Goal: Task Accomplishment & Management: Use online tool/utility

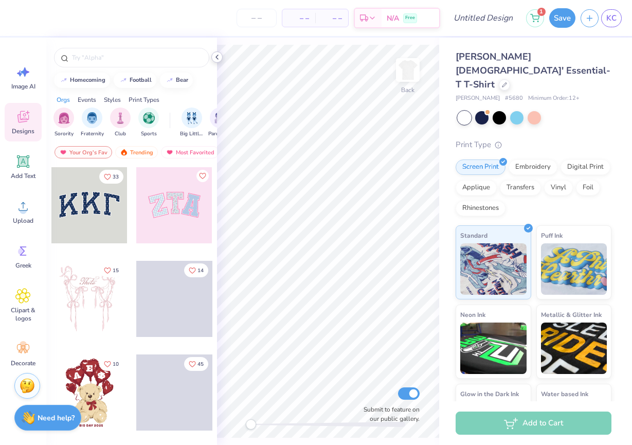
click at [216, 57] on polyline at bounding box center [217, 57] width 2 height 4
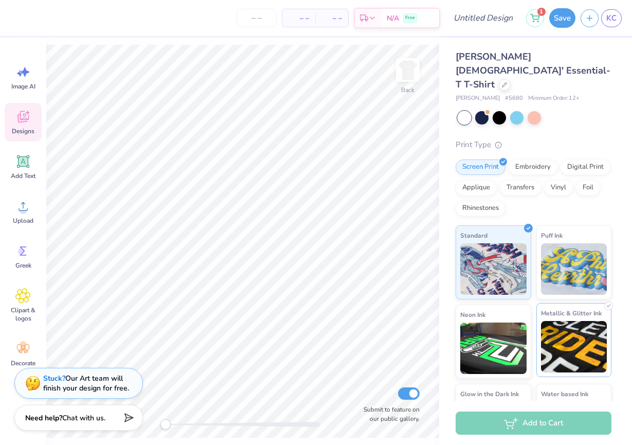
scroll to position [43, 0]
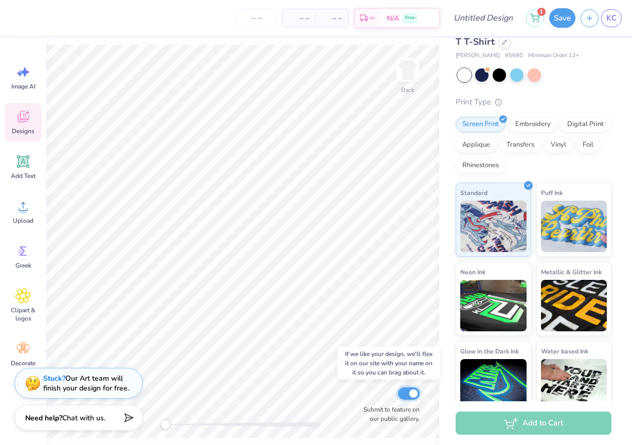
click at [409, 393] on input "Submit to feature on our public gallery." at bounding box center [409, 393] width 22 height 12
checkbox input "false"
click at [19, 215] on div "Upload" at bounding box center [23, 211] width 37 height 39
click at [36, 211] on div "Upload" at bounding box center [23, 211] width 37 height 39
click at [24, 162] on icon at bounding box center [23, 161] width 12 height 12
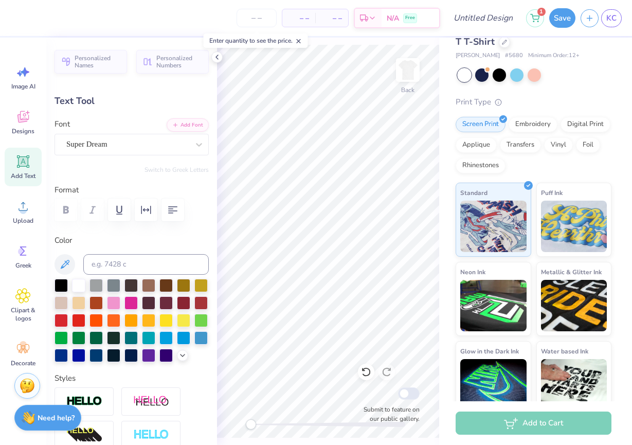
scroll to position [0, 2]
type textarea "G"
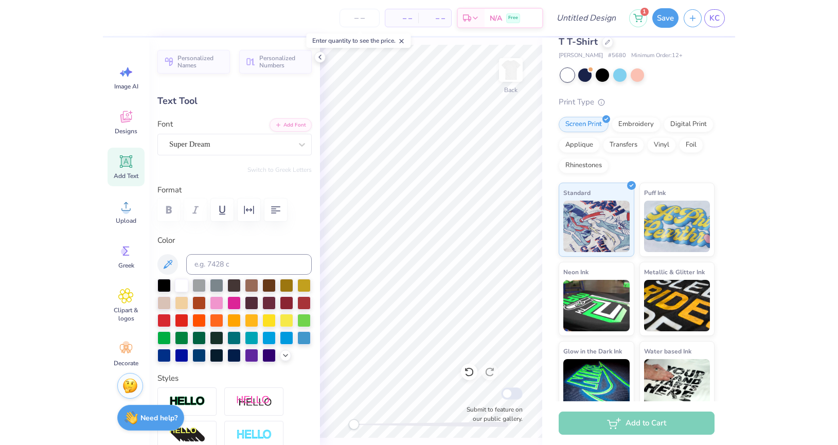
scroll to position [0, 5]
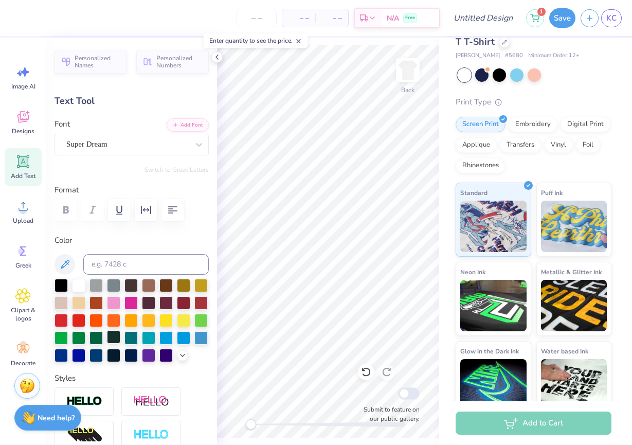
type textarea "DARTMOUTH GIRLS ROCK"
click at [110, 340] on div at bounding box center [113, 336] width 13 height 13
click at [92, 339] on div at bounding box center [96, 336] width 13 height 13
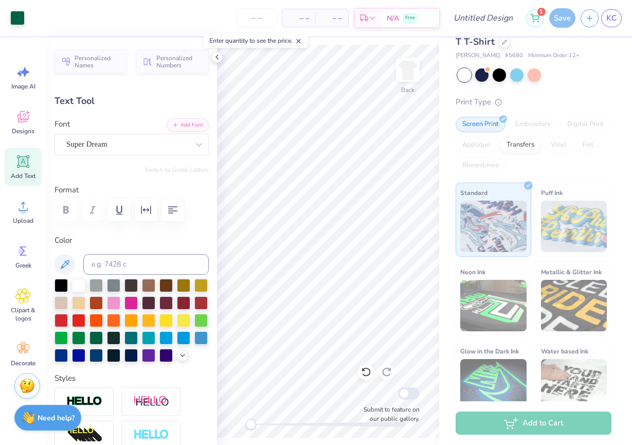
type input "15.42"
type input "0.99"
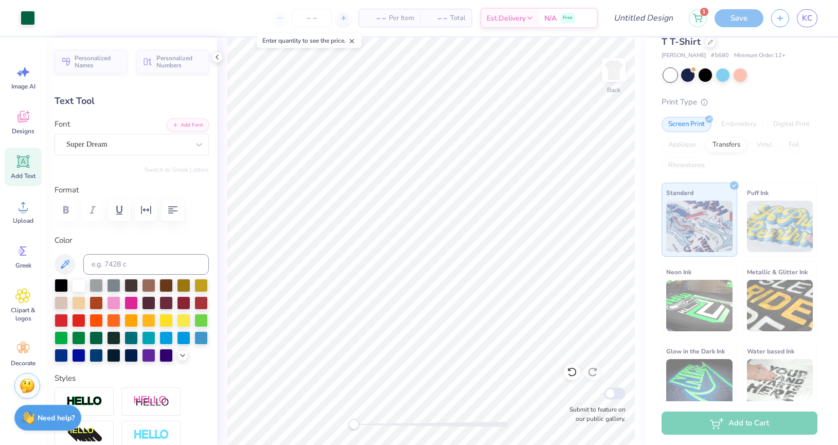
type input "2.50"
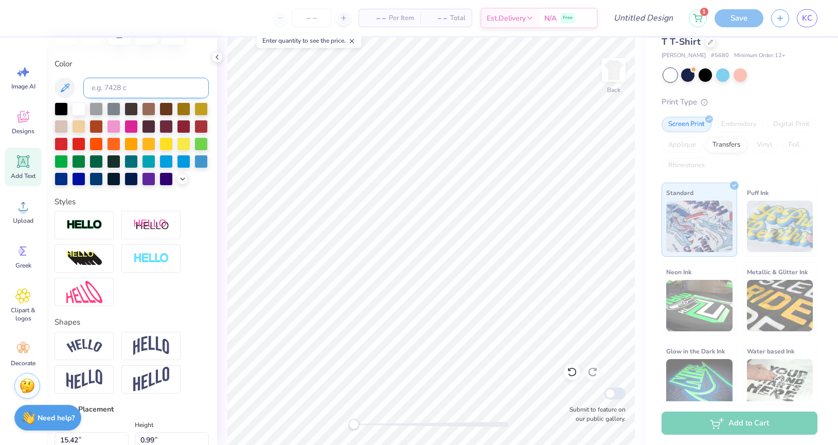
scroll to position [404, 0]
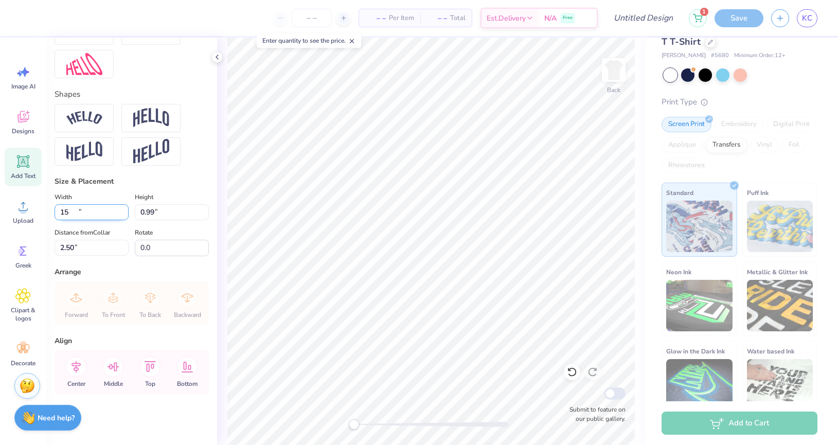
click at [120, 215] on input "15" at bounding box center [92, 212] width 74 height 16
click at [120, 216] on input "14.99" at bounding box center [92, 212] width 74 height 16
click at [120, 216] on input "14.98" at bounding box center [92, 212] width 74 height 16
click at [120, 216] on input "14.97" at bounding box center [92, 212] width 74 height 16
click at [120, 216] on input "14.96" at bounding box center [92, 212] width 74 height 16
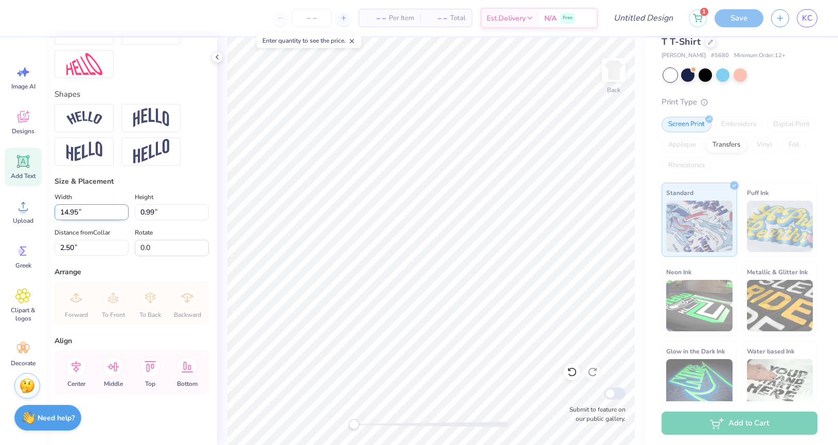
click at [120, 216] on input "14.95" at bounding box center [92, 212] width 74 height 16
click at [120, 216] on input "14.94" at bounding box center [92, 212] width 74 height 16
type input "14.93"
click at [120, 216] on input "14.93" at bounding box center [92, 212] width 74 height 16
type input "0.96"
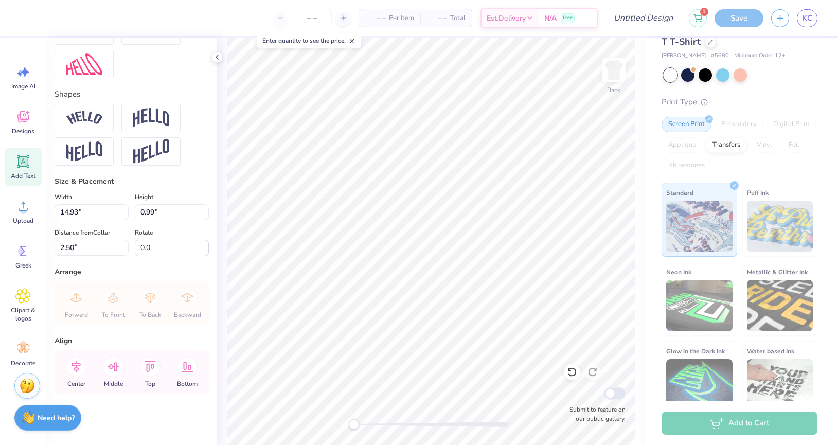
type input "2.52"
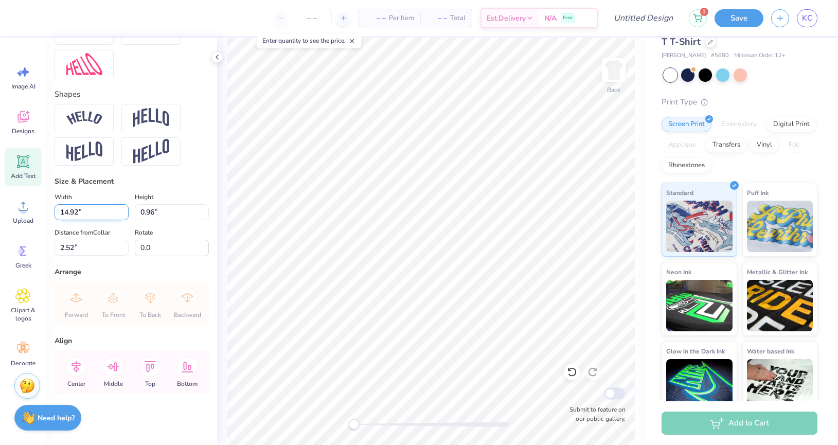
click at [124, 217] on input "14.92" at bounding box center [92, 212] width 74 height 16
click at [124, 217] on input "14.91" at bounding box center [92, 212] width 74 height 16
click at [124, 217] on input "14.9" at bounding box center [92, 212] width 74 height 16
click at [124, 217] on input "14.89" at bounding box center [92, 212] width 74 height 16
click at [124, 217] on input "14.88" at bounding box center [92, 212] width 74 height 16
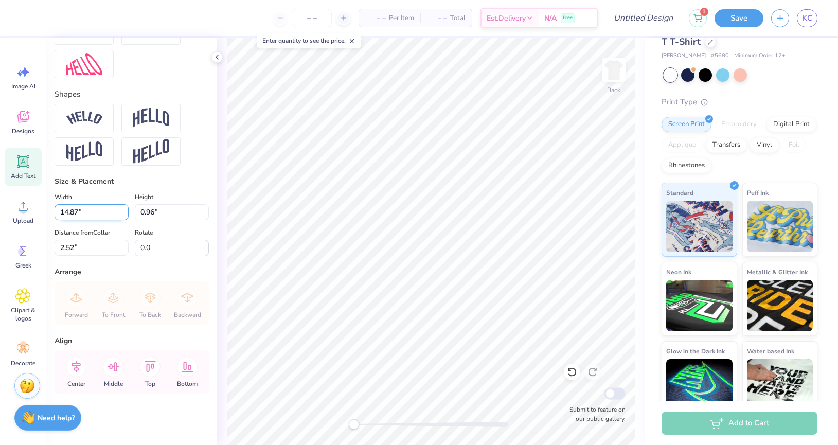
click at [124, 217] on input "14.87" at bounding box center [92, 212] width 74 height 16
click at [124, 217] on input "14.86" at bounding box center [92, 212] width 74 height 16
click at [124, 217] on input "14.85" at bounding box center [92, 212] width 74 height 16
click at [123, 215] on input "14.84" at bounding box center [92, 212] width 74 height 16
type input "14.83"
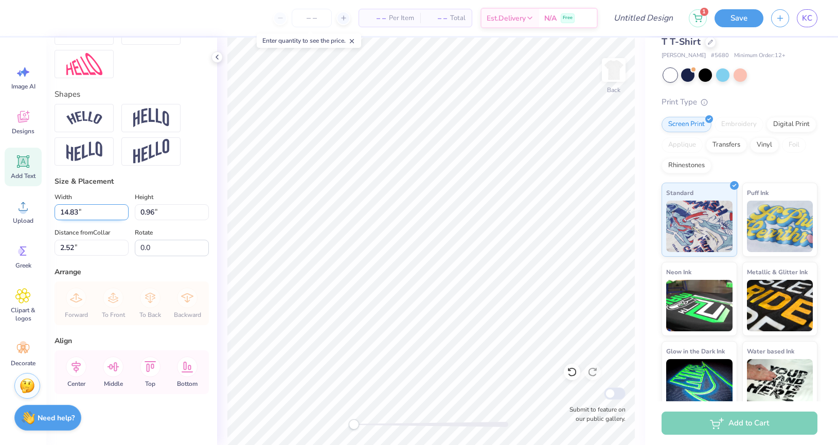
click at [123, 215] on input "14.83" at bounding box center [92, 212] width 74 height 16
type input "0.95"
type textarea "DARTMOUTH GIRLS ROCK"
click at [71, 365] on icon at bounding box center [76, 367] width 21 height 21
click at [79, 367] on icon at bounding box center [76, 367] width 21 height 21
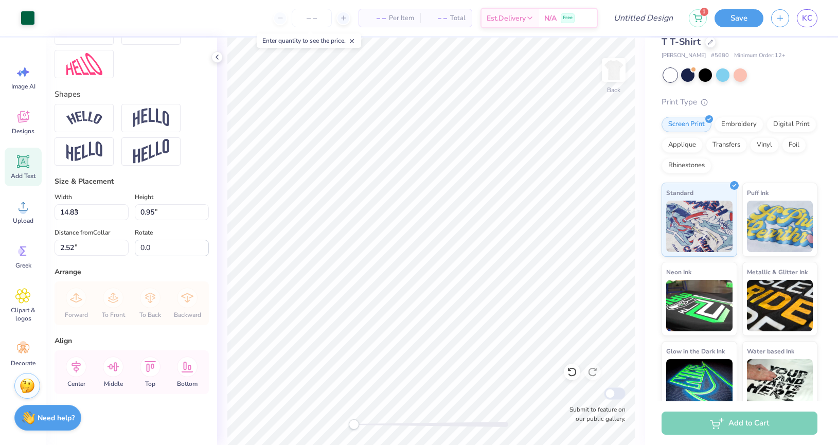
type input "7.40"
type input "4.06"
type input "0.97"
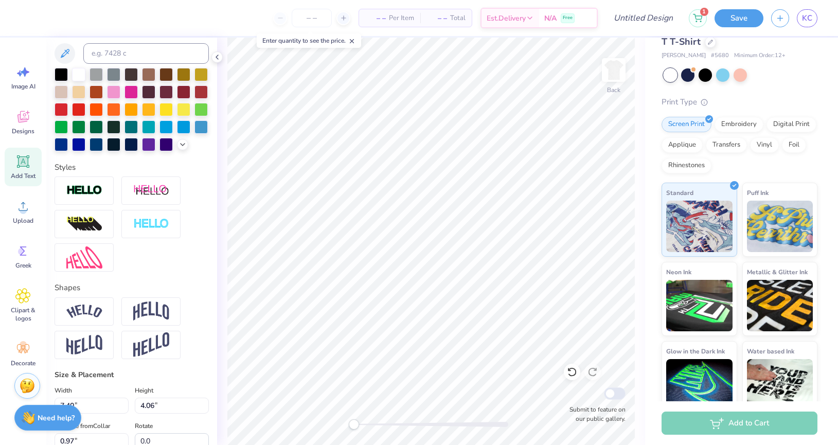
scroll to position [0, 0]
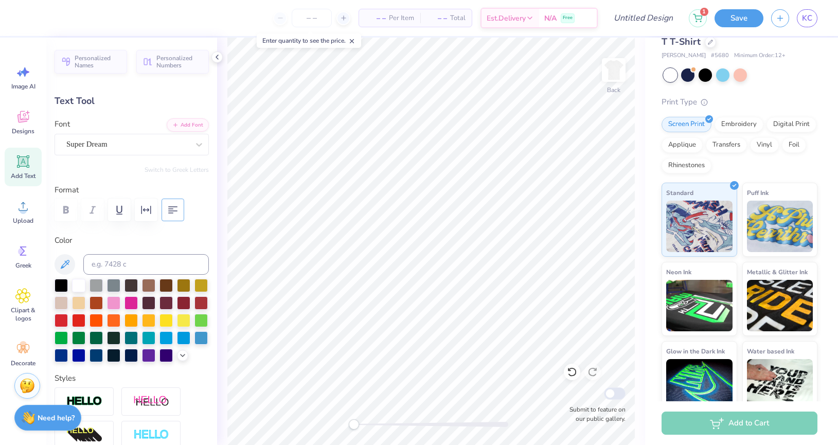
click at [170, 210] on icon "button" at bounding box center [173, 210] width 12 height 12
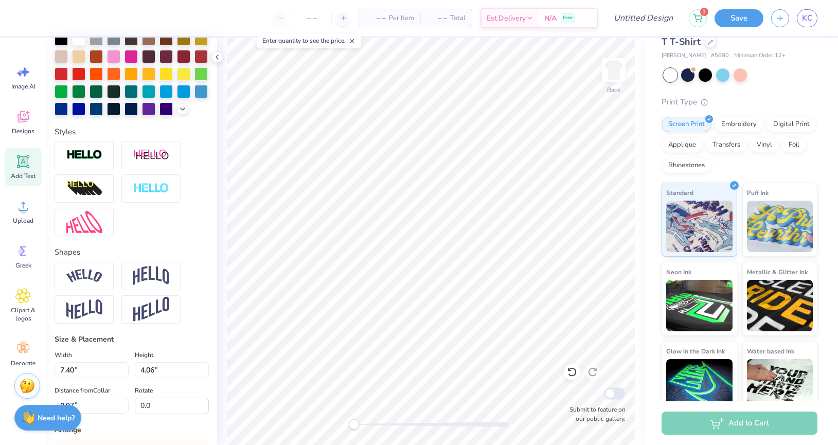
scroll to position [291, 0]
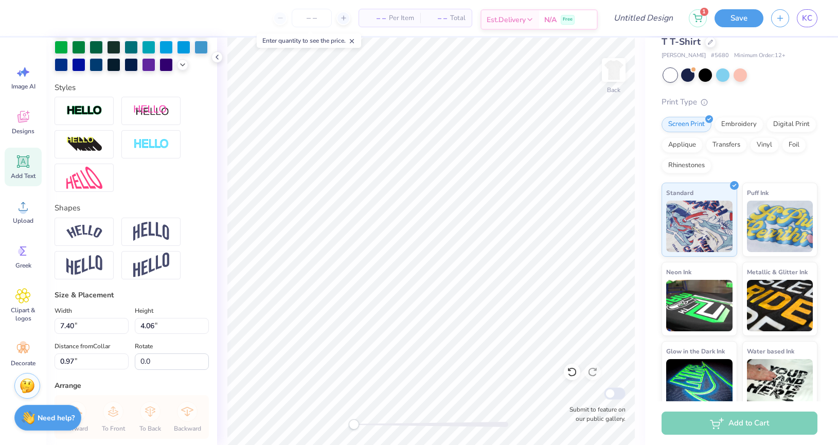
type textarea "DARTMOUTH GIRLS ROCK"
click at [125, 330] on input "7.39" at bounding box center [92, 326] width 74 height 16
click at [125, 330] on input "7.38" at bounding box center [92, 326] width 74 height 16
click at [125, 330] on input "7.37" at bounding box center [92, 326] width 74 height 16
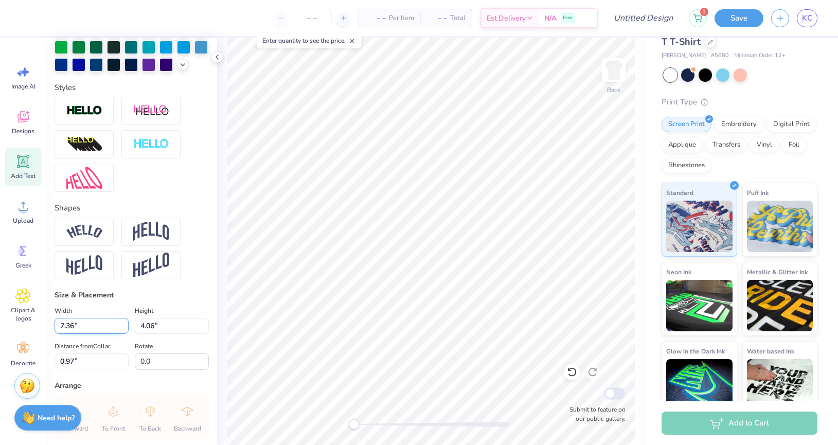
click at [125, 330] on input "7.36" at bounding box center [92, 326] width 74 height 16
click at [125, 330] on input "7.35" at bounding box center [92, 326] width 74 height 16
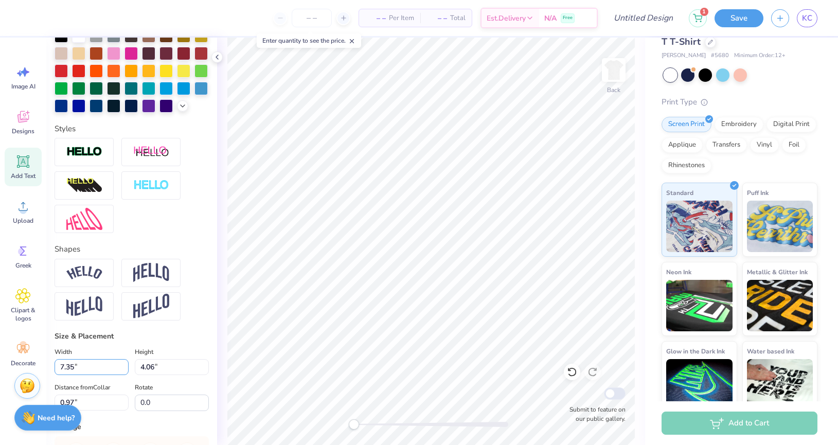
scroll to position [75, 0]
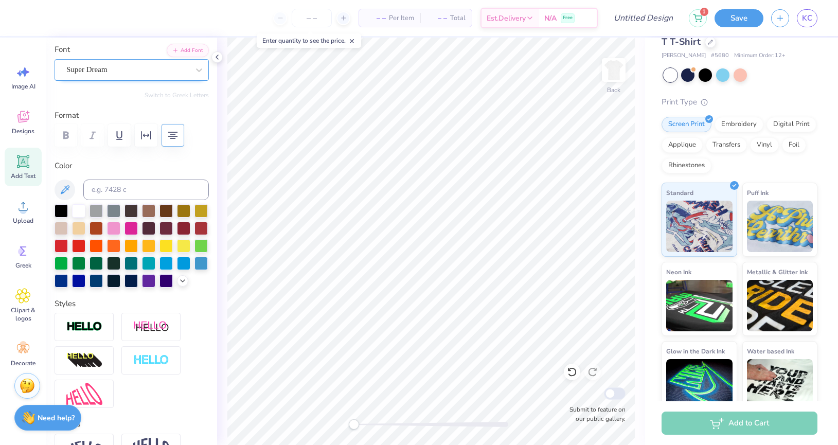
click at [130, 62] on div "Super Dream" at bounding box center [127, 70] width 125 height 16
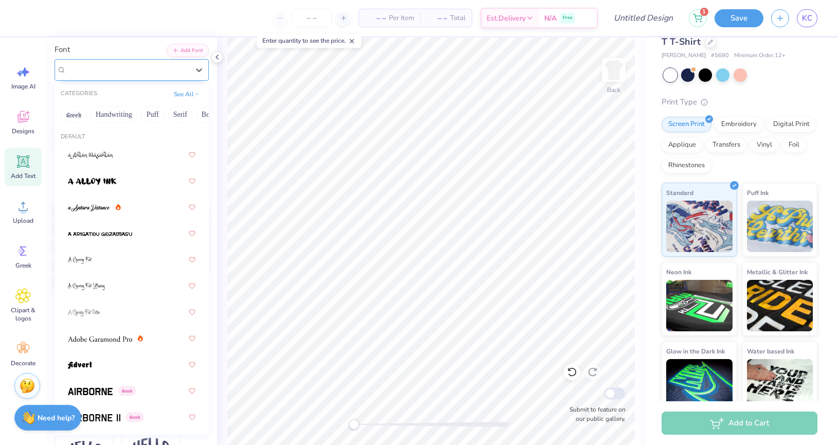
type input "7.34"
type input "2.49"
type input "1.76"
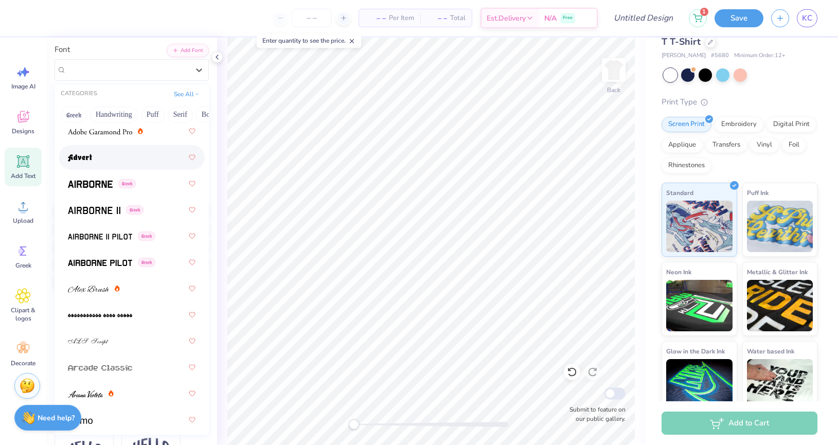
scroll to position [214, 0]
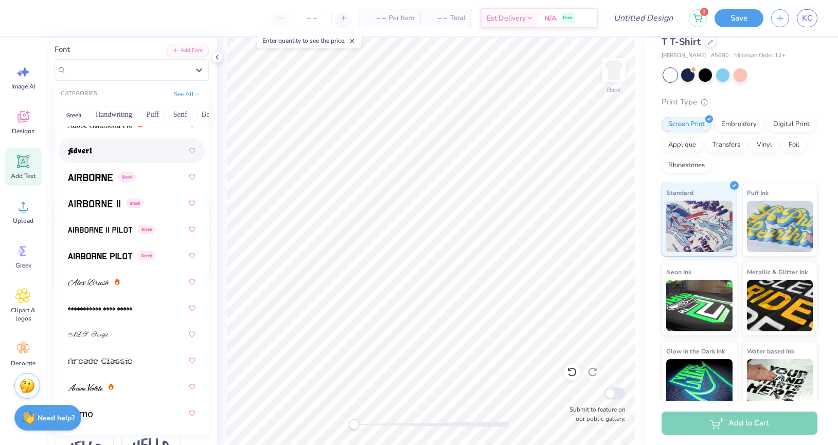
click at [103, 154] on div at bounding box center [132, 150] width 128 height 19
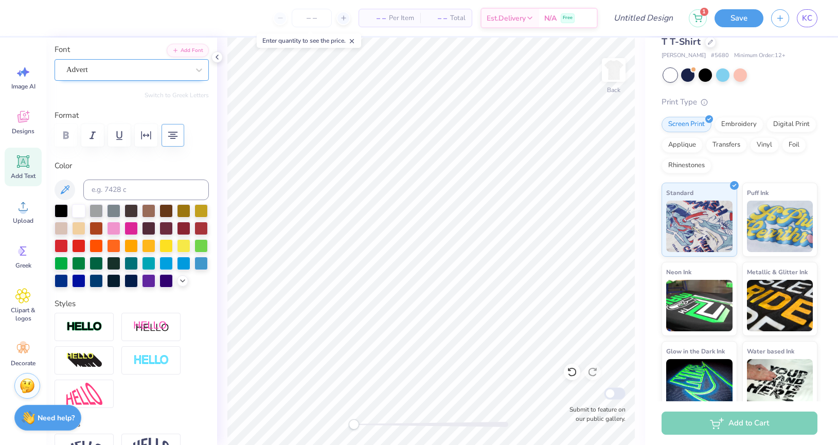
click at [131, 68] on div "Advert" at bounding box center [127, 70] width 125 height 16
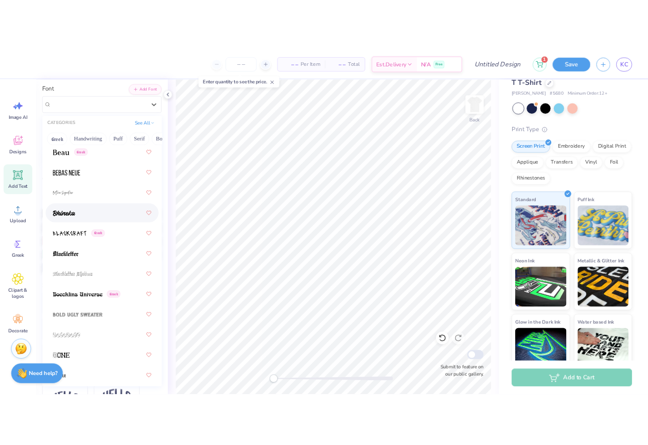
scroll to position [680, 0]
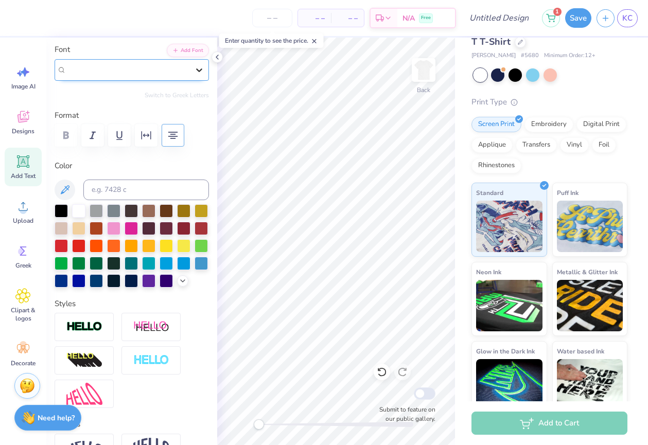
click at [200, 74] on icon at bounding box center [199, 70] width 10 height 10
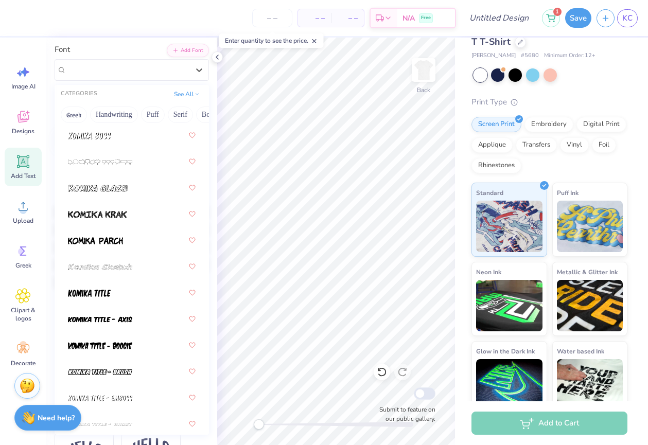
scroll to position [4491, 0]
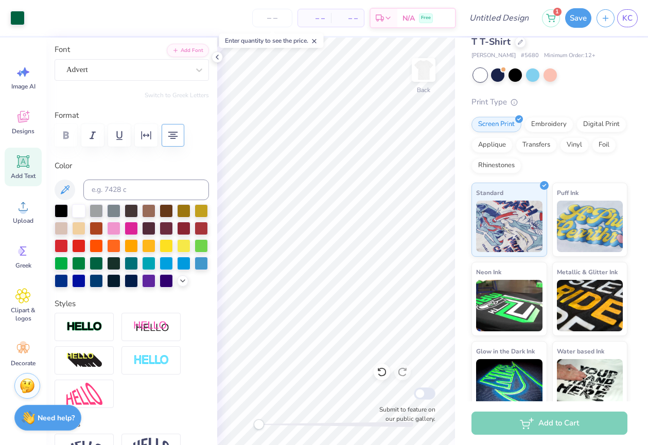
type input "8.06"
type input "2.75"
type input "1.62"
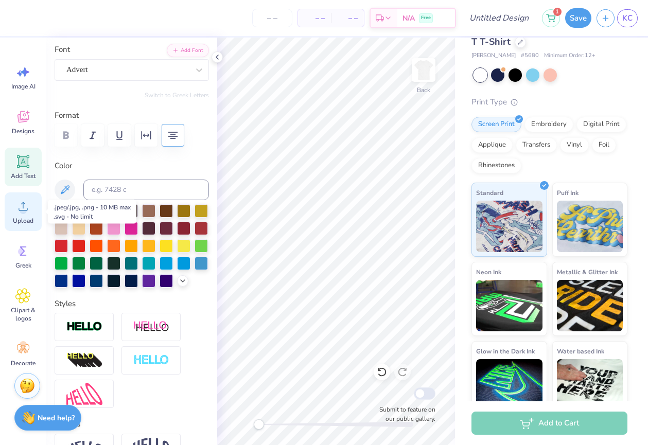
click at [21, 202] on icon at bounding box center [22, 206] width 15 height 15
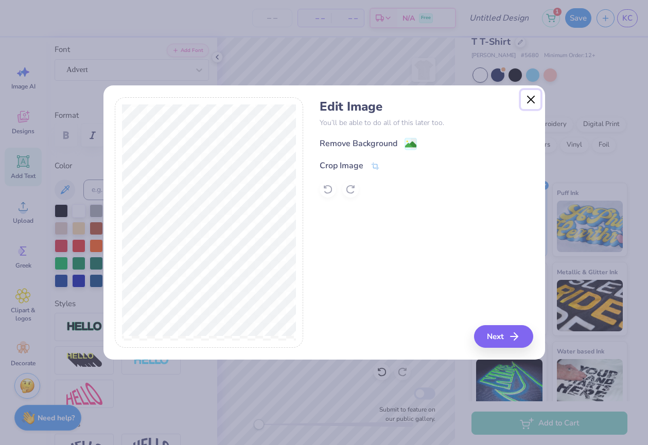
click at [534, 97] on button "Close" at bounding box center [531, 100] width 20 height 20
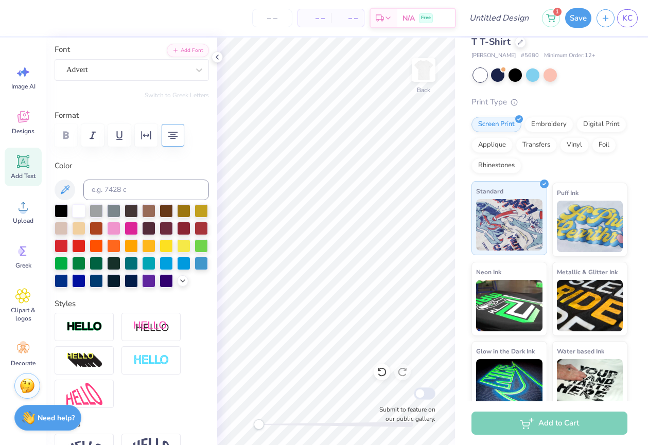
scroll to position [0, 0]
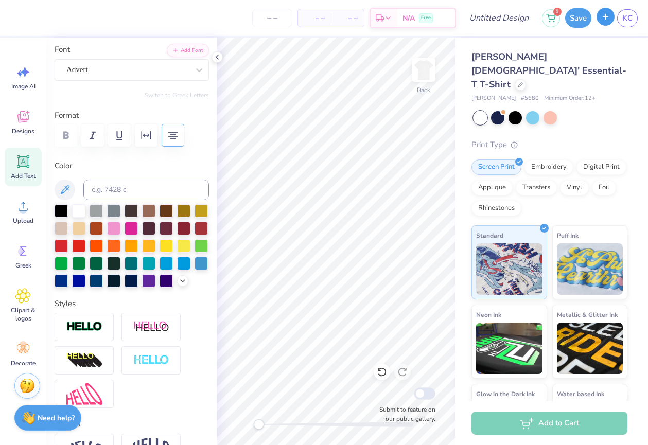
click at [606, 22] on button "button" at bounding box center [605, 17] width 18 height 18
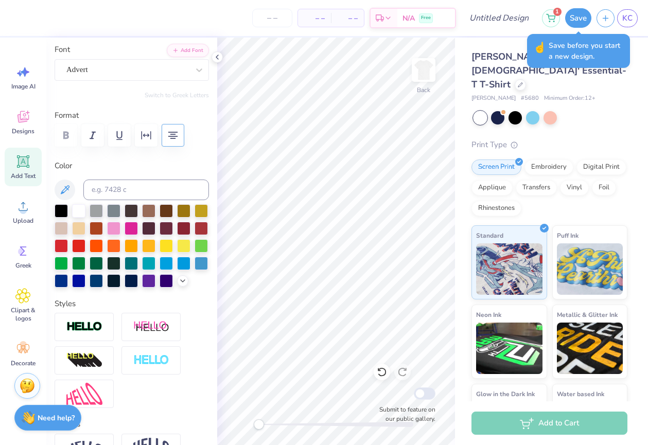
click at [599, 56] on span "Save before you start a new design." at bounding box center [585, 51] width 75 height 22
click at [594, 139] on div "Print Type" at bounding box center [549, 145] width 156 height 12
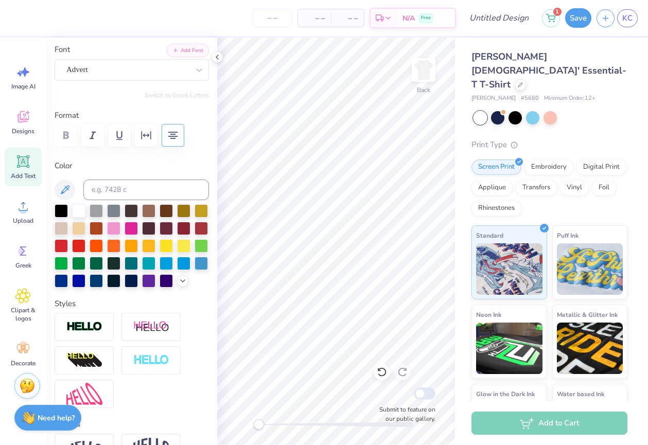
click at [536, 427] on div "Add to Cart" at bounding box center [549, 423] width 156 height 23
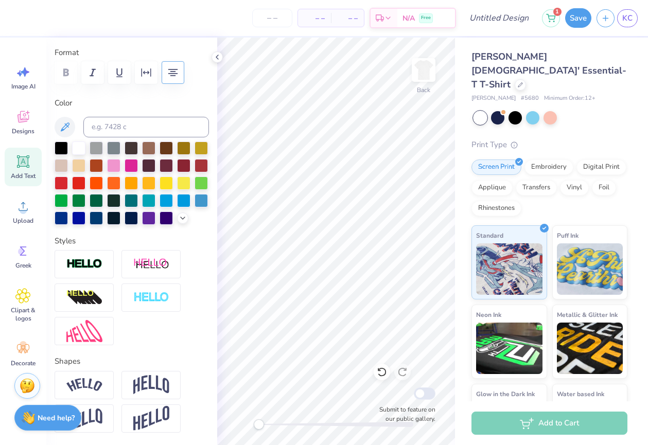
scroll to position [404, 0]
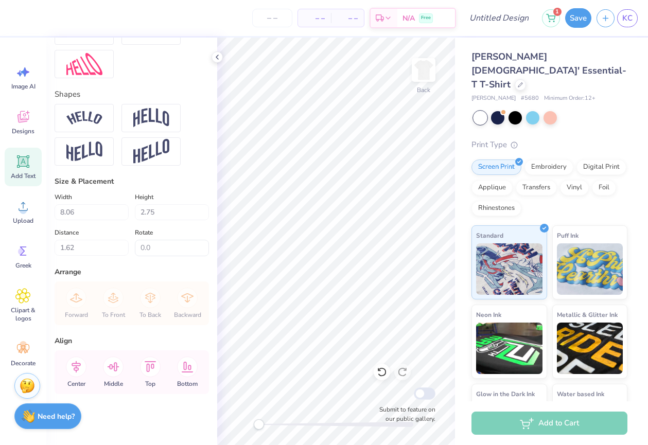
click at [40, 409] on div "Need help? Chat with us." at bounding box center [47, 416] width 67 height 26
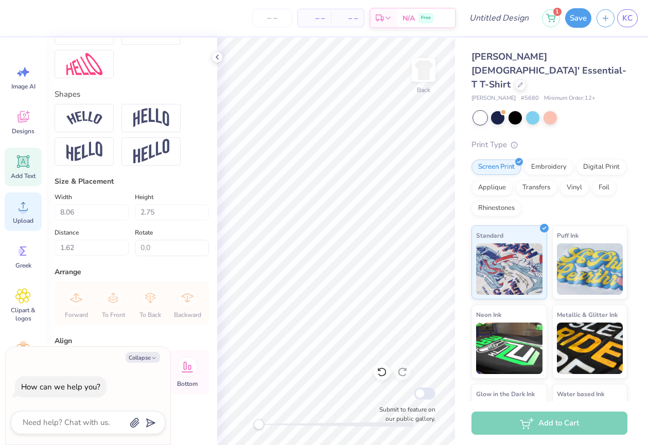
click at [30, 216] on div "Upload" at bounding box center [23, 211] width 37 height 39
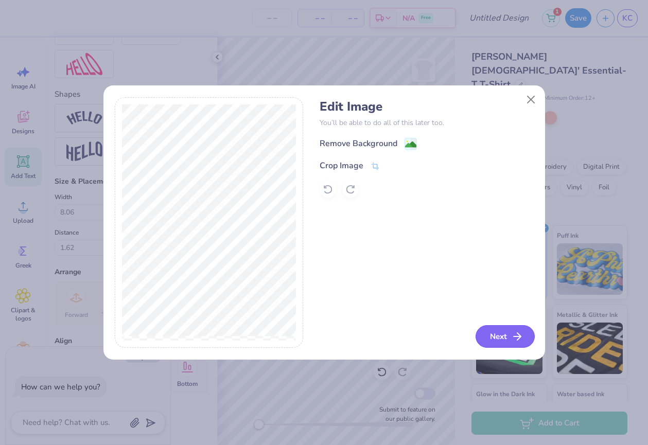
click at [522, 339] on icon "button" at bounding box center [517, 336] width 12 height 12
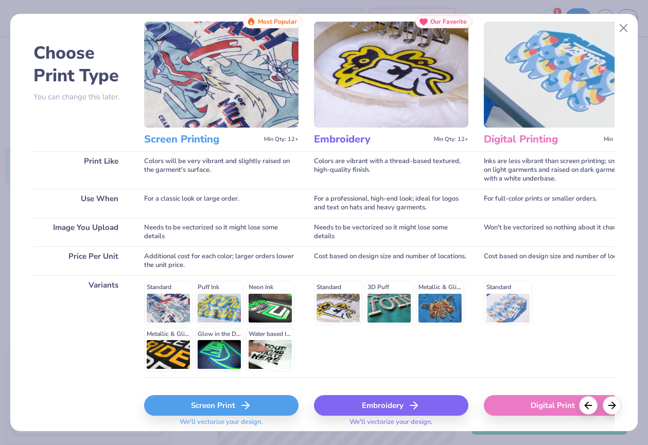
scroll to position [30, 0]
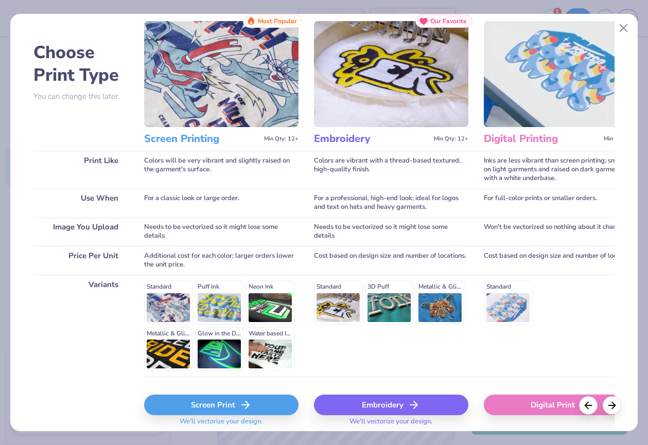
click at [351, 399] on div "Embroidery" at bounding box center [391, 405] width 154 height 21
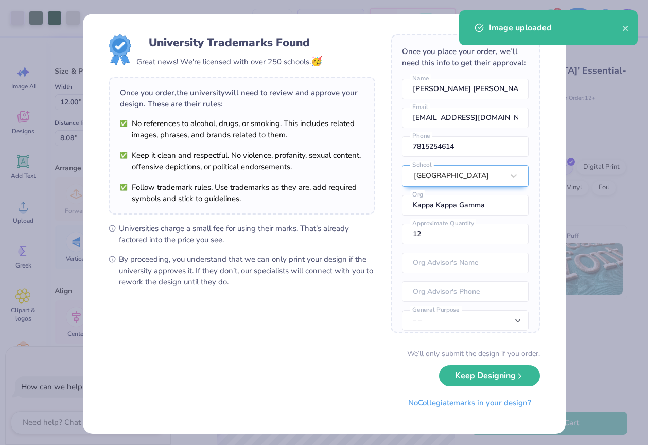
click at [373, 178] on body "Art colors – – Per Item – – Total Est. Delivery N/A Free Design Title 1 Save KC…" at bounding box center [324, 222] width 648 height 445
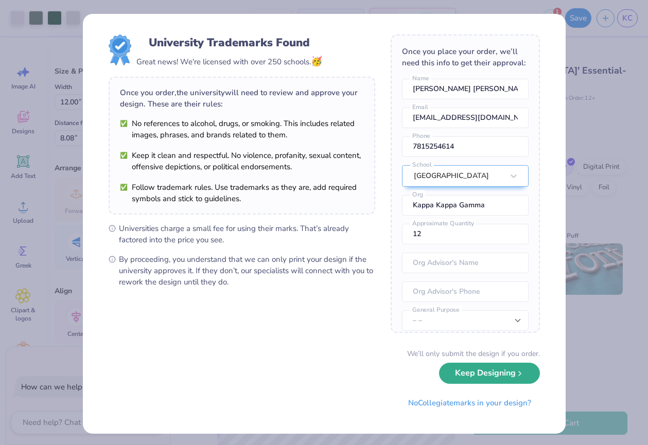
click at [523, 379] on button "Keep Designing" at bounding box center [489, 373] width 101 height 21
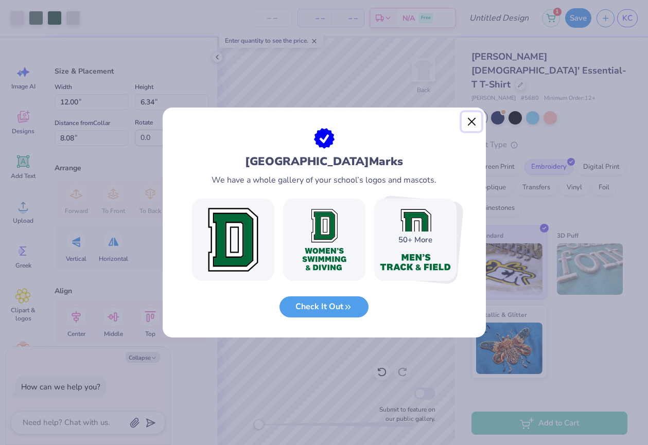
click at [470, 120] on button "Close" at bounding box center [472, 122] width 20 height 20
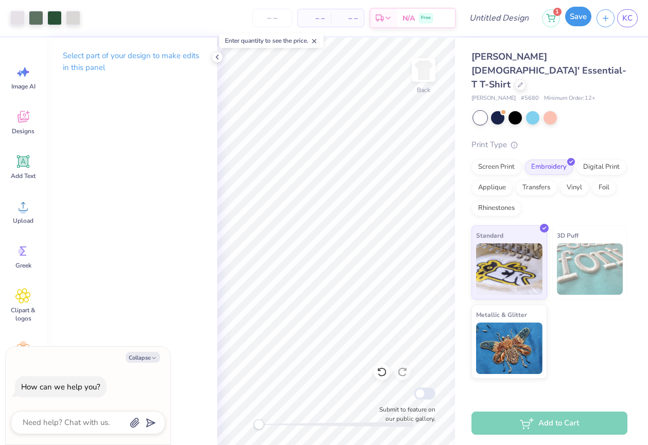
click at [580, 14] on button "Save" at bounding box center [578, 17] width 26 height 20
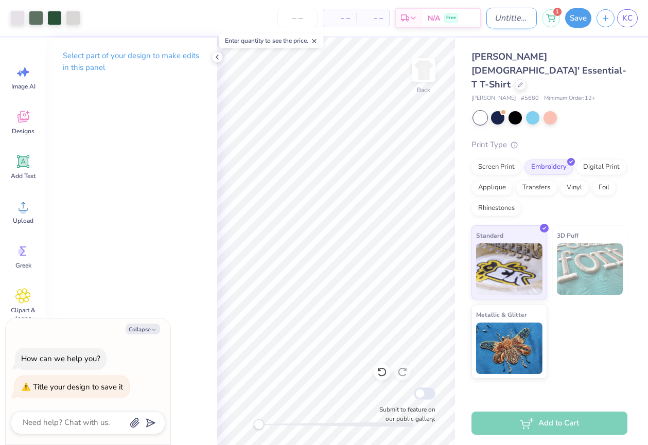
type textarea "x"
click at [502, 9] on input "Design Title" at bounding box center [511, 18] width 50 height 21
type input "D"
type textarea "x"
type input "Da"
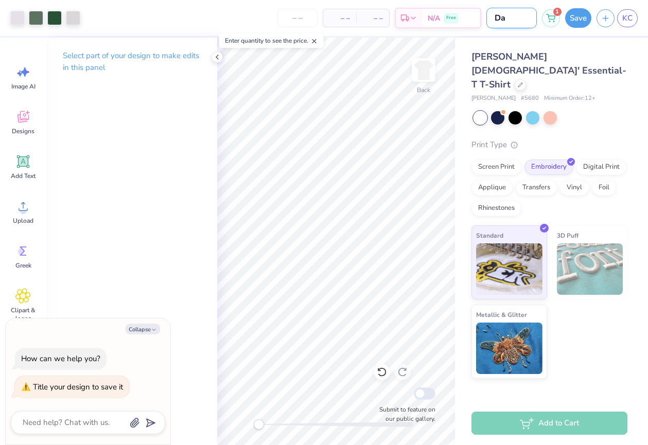
type textarea "x"
type input "Dar"
type textarea "x"
type input "Dart"
type textarea "x"
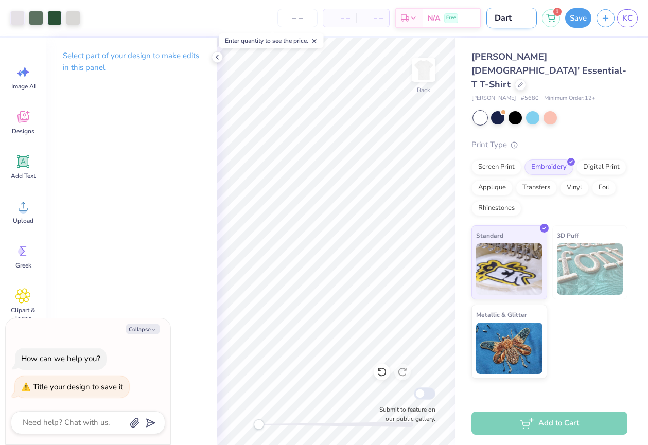
type input "Darto"
type textarea "x"
type input "Dartou"
type textarea "x"
type input "Darto"
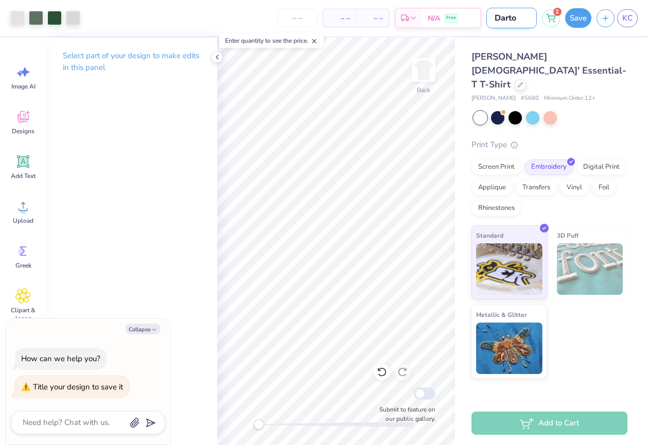
type textarea "x"
type input "Dart"
type textarea "x"
type input "Dartm"
type textarea "x"
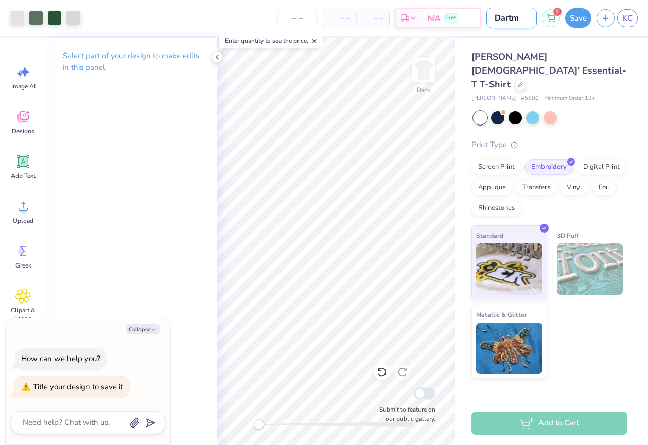
type input "Dartmo"
type textarea "x"
type input "Dartmou"
type textarea "x"
type input "Dartmout"
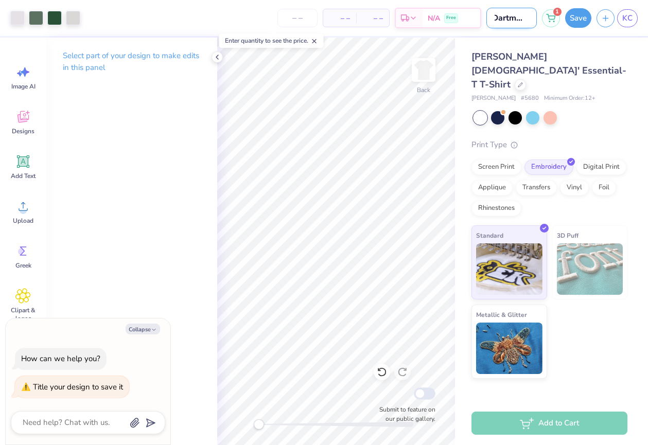
type textarea "x"
type input "Dartmouth"
type textarea "x"
type input "Dartmouth"
type textarea "x"
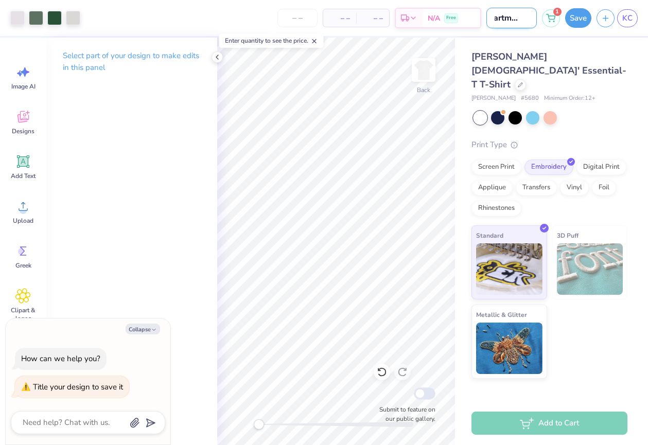
type input "Dartmouth g"
type textarea "x"
type input "Dartmouth gi"
type textarea "x"
type input "Dartmouth gir"
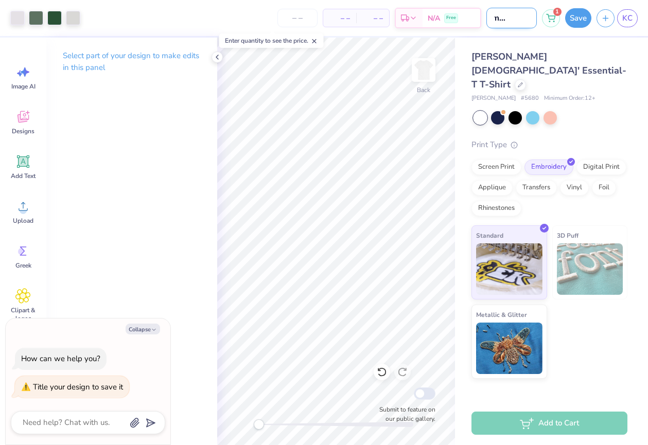
type textarea "x"
type input "Dartmouth girl"
type textarea "x"
type input "Dartmouth girls"
type textarea "x"
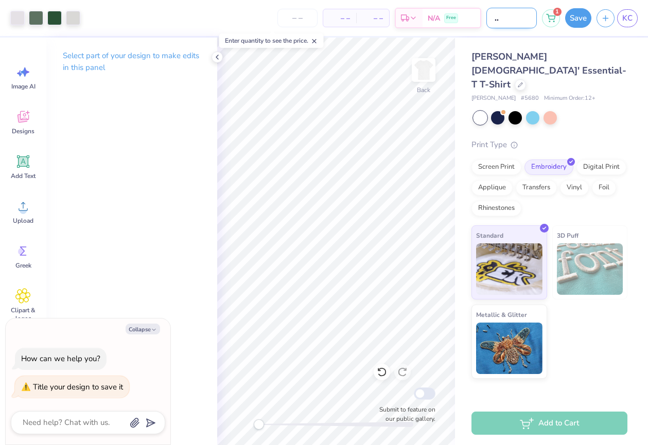
type input "Dartmouth girls"
type textarea "x"
type input "Dartmouth girls r"
type textarea "x"
type input "Dartmouth girls ro"
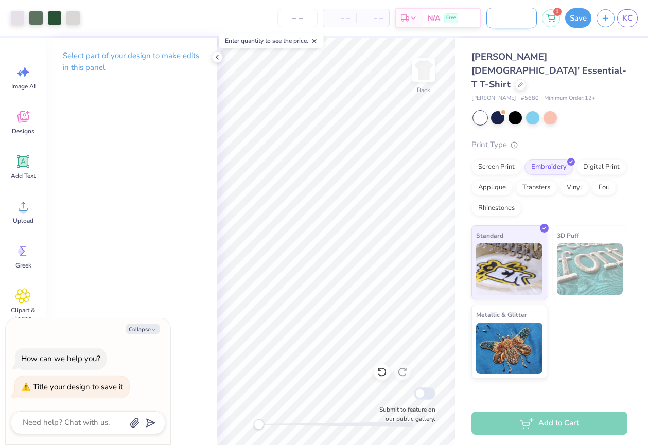
type textarea "x"
type input "Dartmouth [PERSON_NAME]"
type textarea "x"
type input "Dartmouth girls rock"
type textarea "x"
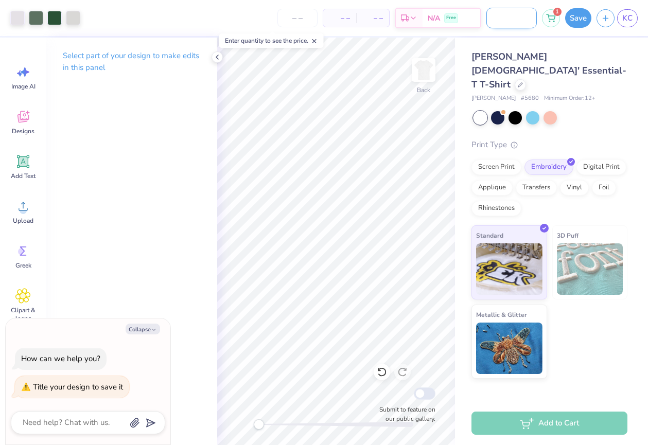
scroll to position [0, 46]
type input "Dartmouth girls rock"
click at [582, 19] on button "Save" at bounding box center [578, 18] width 26 height 20
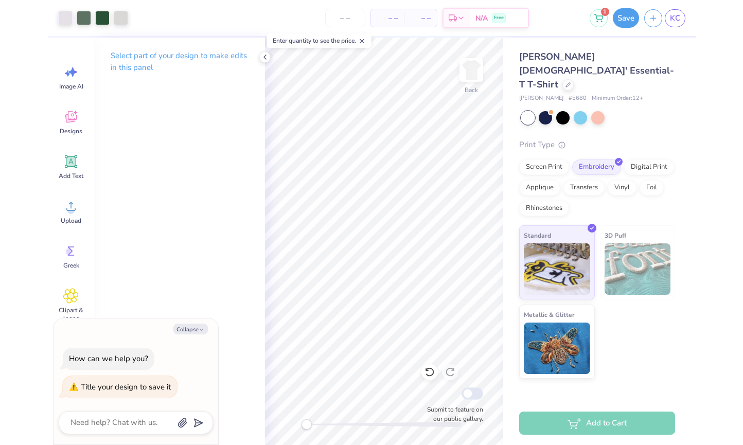
scroll to position [0, 0]
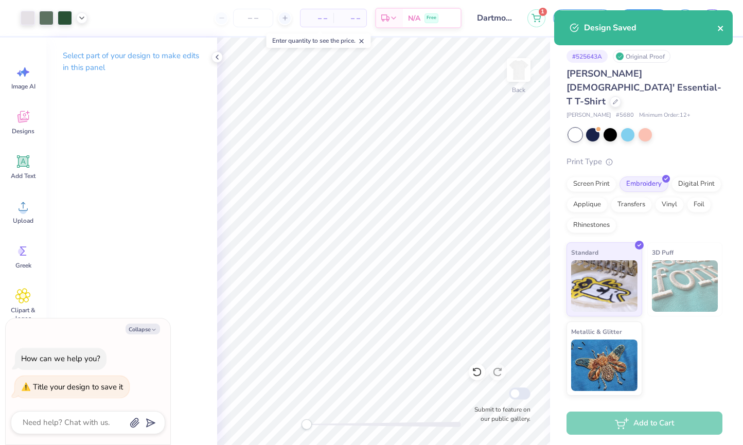
click at [632, 24] on icon "close" at bounding box center [720, 28] width 7 height 8
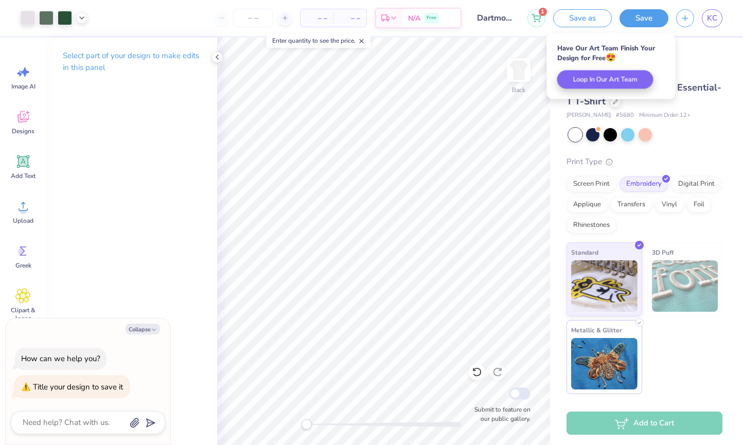
type textarea "x"
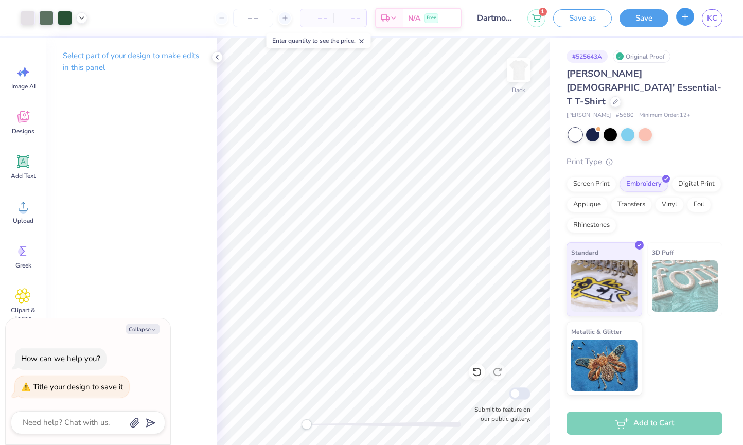
click at [632, 19] on icon "button" at bounding box center [685, 16] width 9 height 9
checkbox input "true"
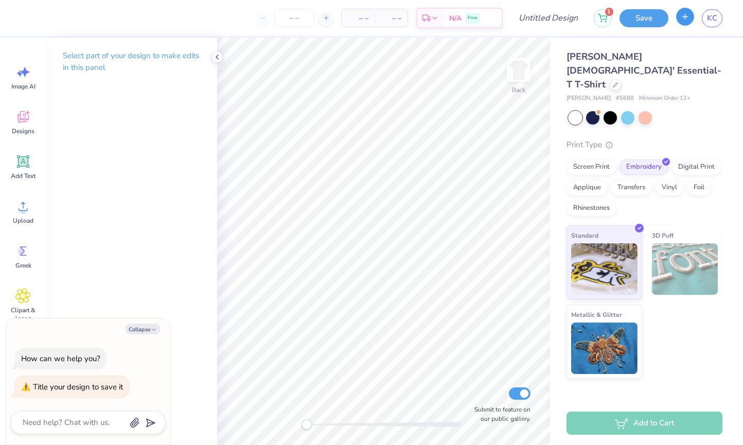
type textarea "x"
click at [632, 21] on link "KC" at bounding box center [712, 18] width 21 height 18
